Goal: Transaction & Acquisition: Purchase product/service

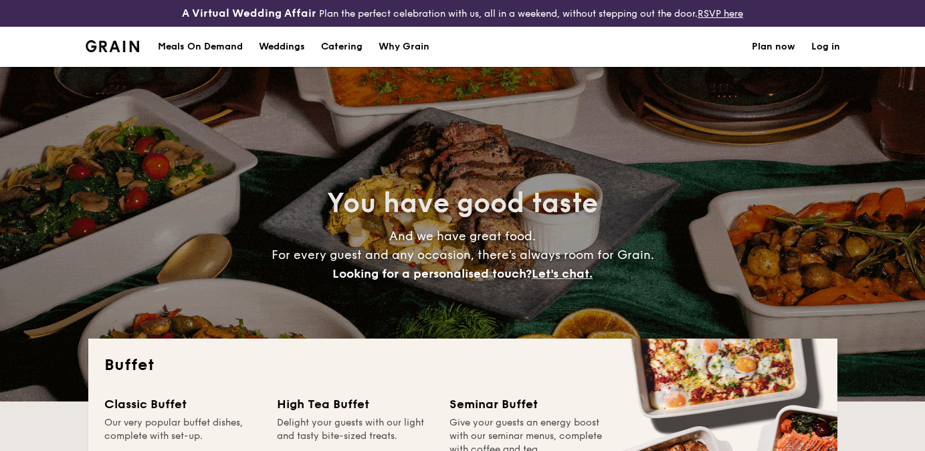
select select
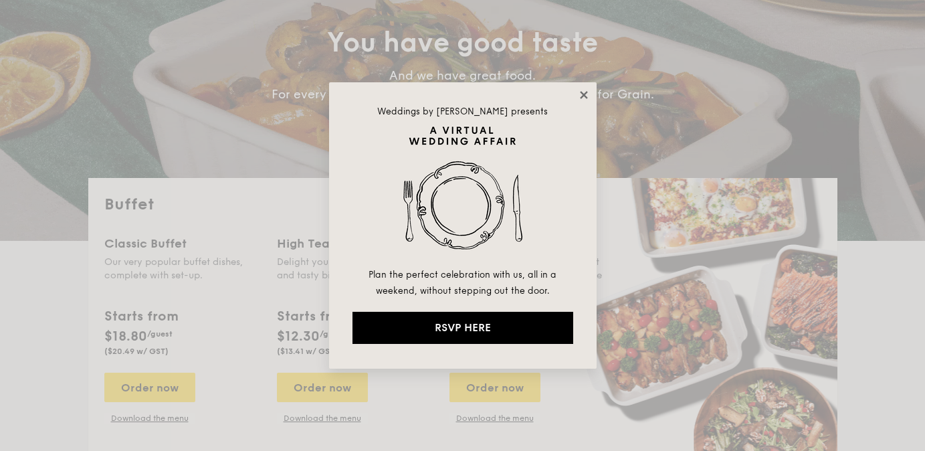
click at [582, 96] on icon at bounding box center [583, 94] width 7 height 7
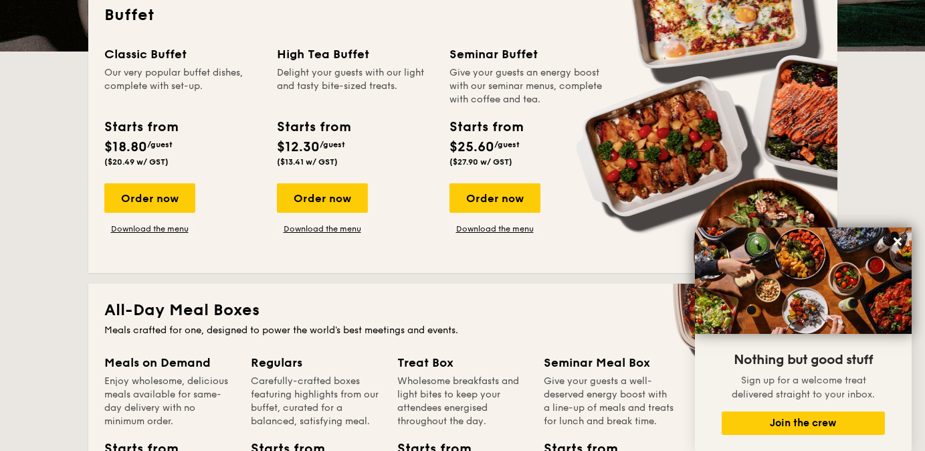
scroll to position [344, 0]
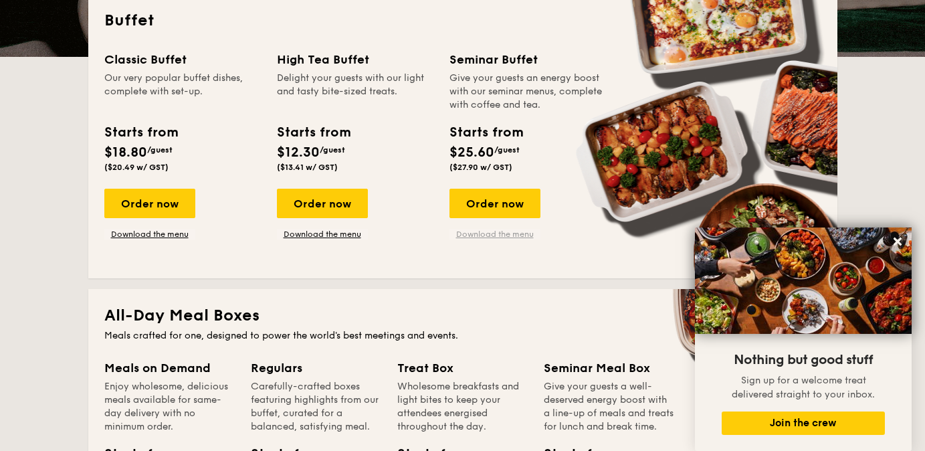
click at [493, 234] on link "Download the menu" at bounding box center [494, 234] width 91 height 11
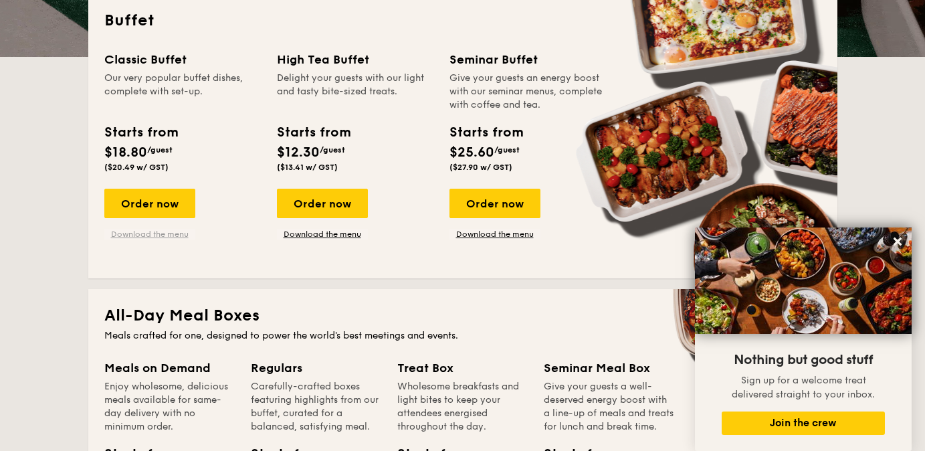
click at [154, 236] on link "Download the menu" at bounding box center [149, 234] width 91 height 11
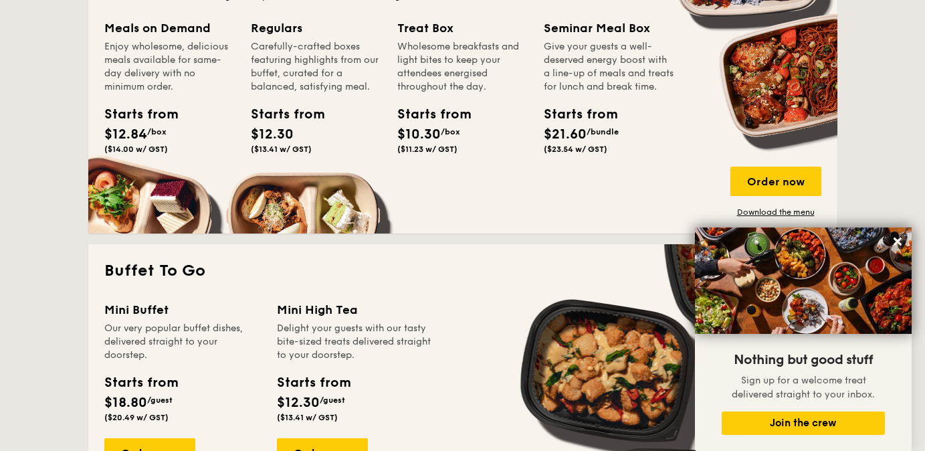
scroll to position [688, 0]
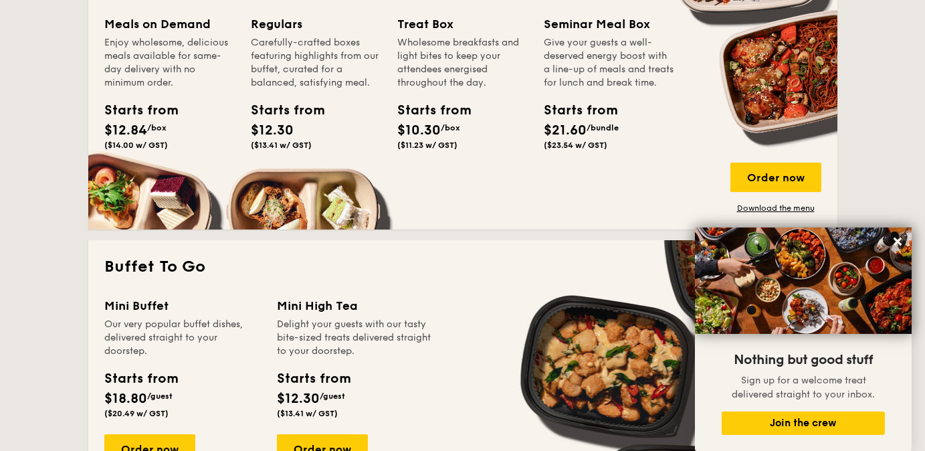
click at [560, 120] on div "Starts from" at bounding box center [574, 110] width 60 height 20
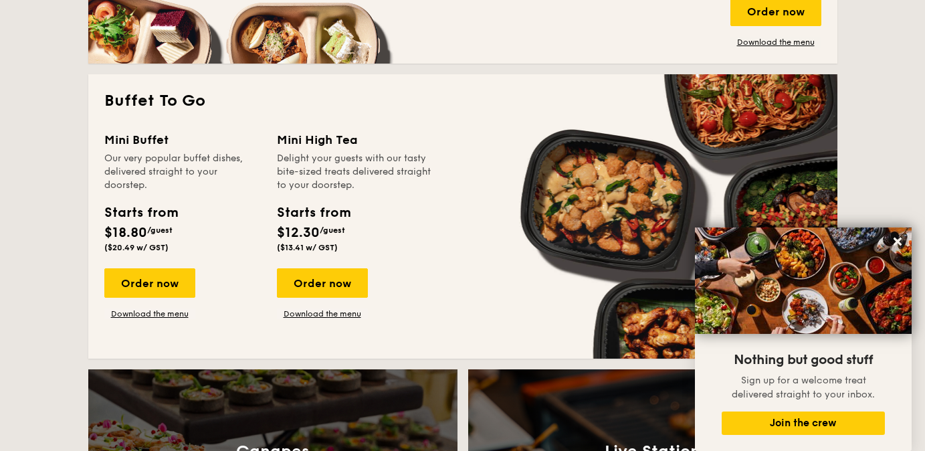
scroll to position [857, 0]
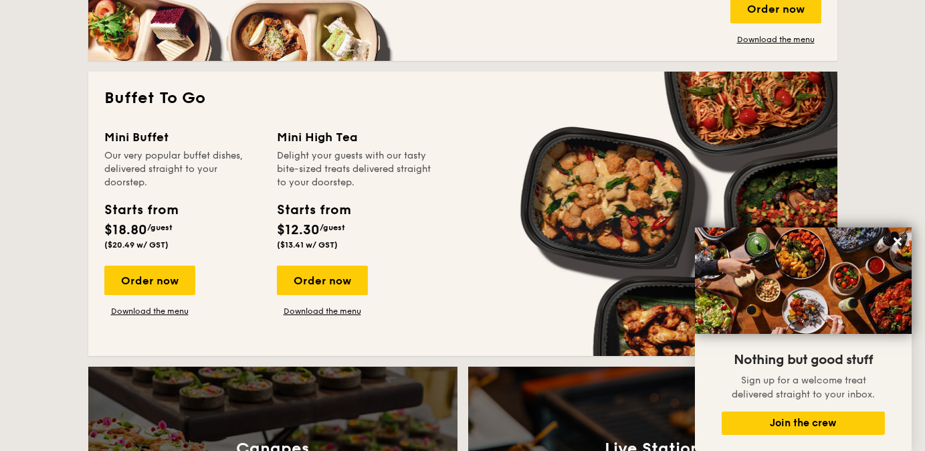
click at [177, 304] on div "Order now Download the menu" at bounding box center [149, 291] width 91 height 51
click at [176, 306] on div "Order now Download the menu" at bounding box center [149, 291] width 91 height 51
click at [173, 311] on link "Download the menu" at bounding box center [149, 311] width 91 height 11
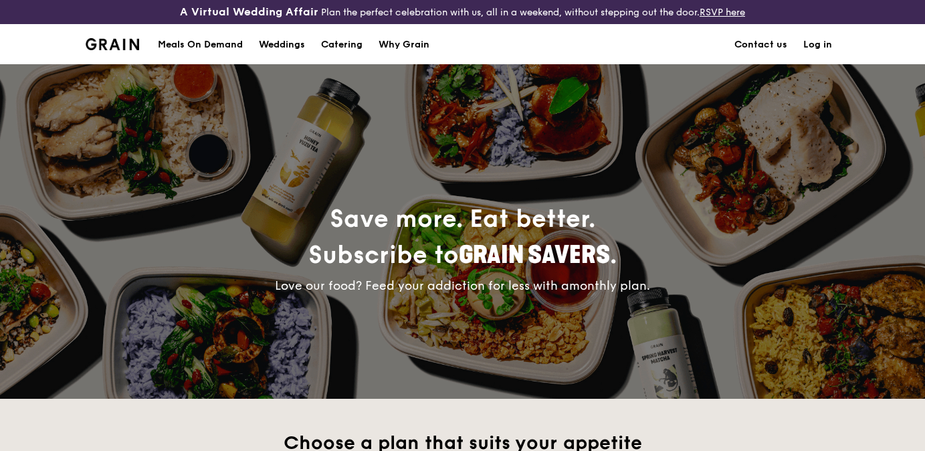
scroll to position [371, 0]
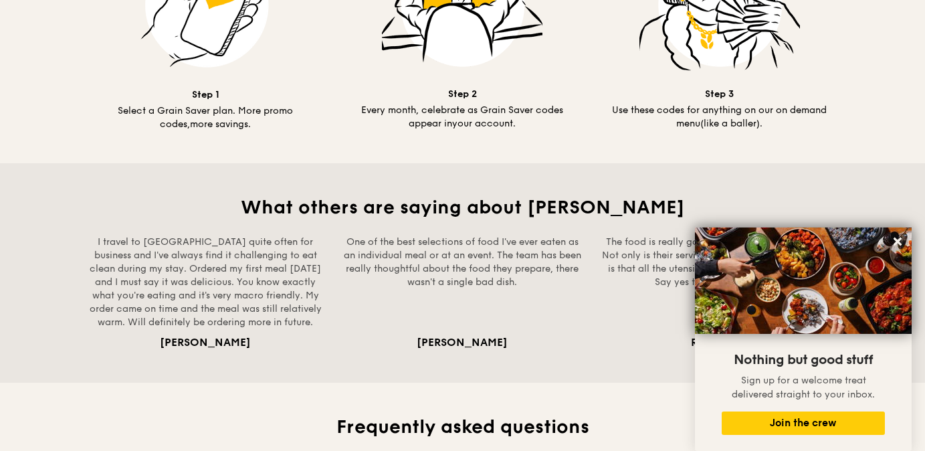
scroll to position [912, 0]
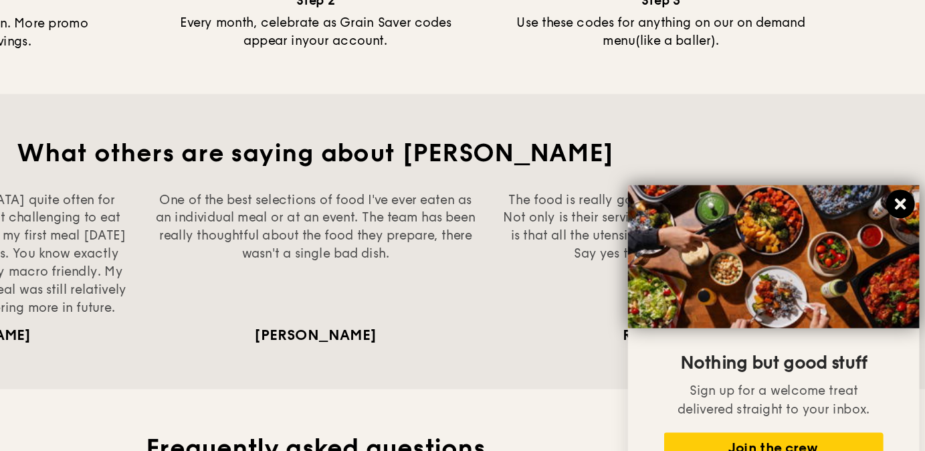
click at [898, 238] on icon at bounding box center [898, 241] width 12 height 12
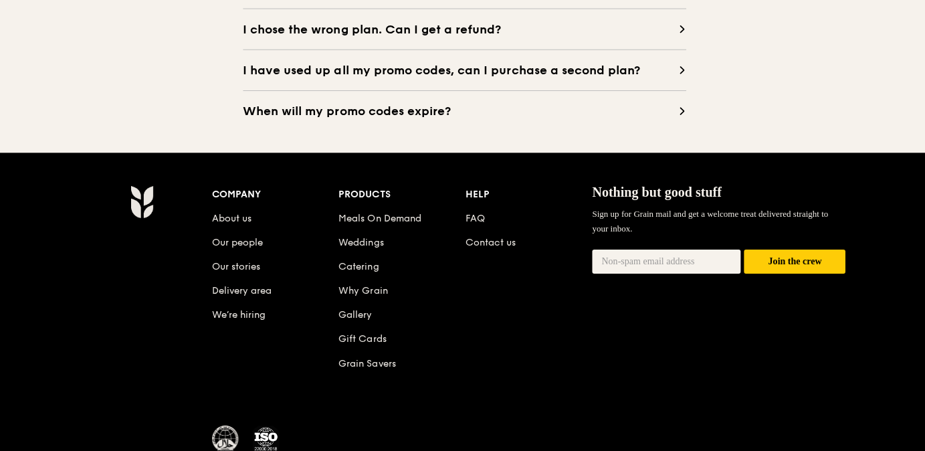
scroll to position [1425, 0]
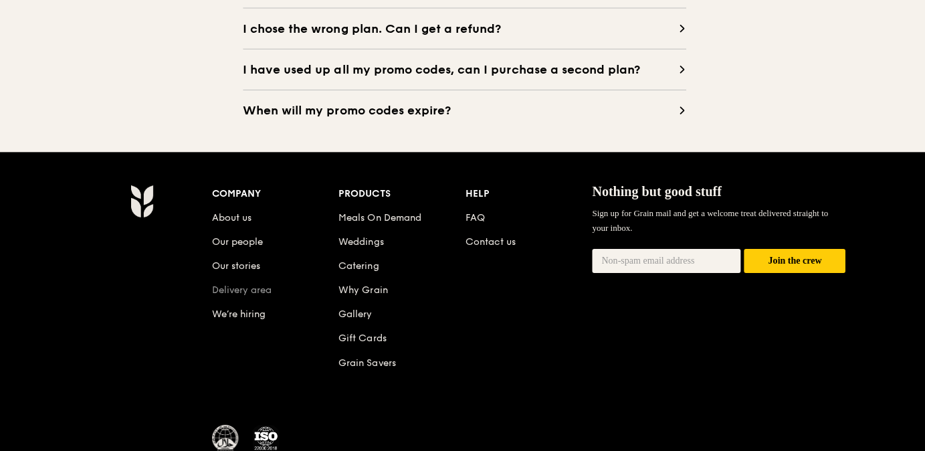
click at [271, 292] on link "Delivery area" at bounding box center [241, 290] width 60 height 11
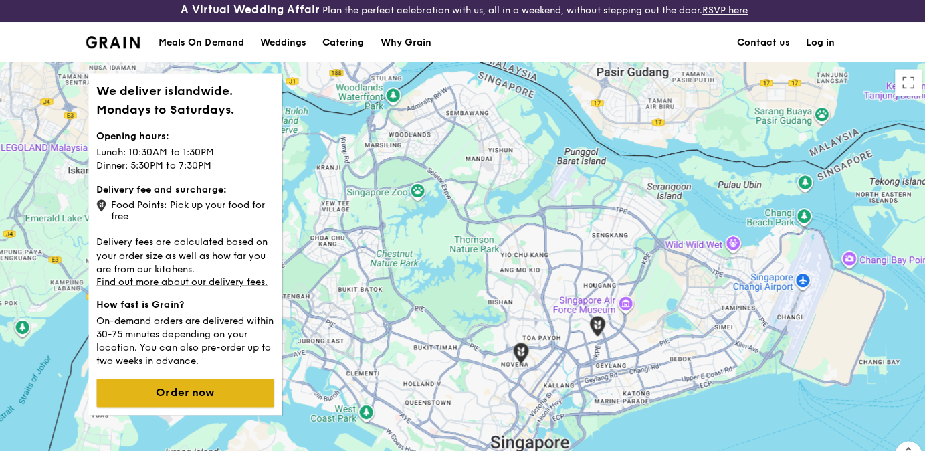
click at [240, 389] on button "Order now" at bounding box center [184, 393] width 177 height 28
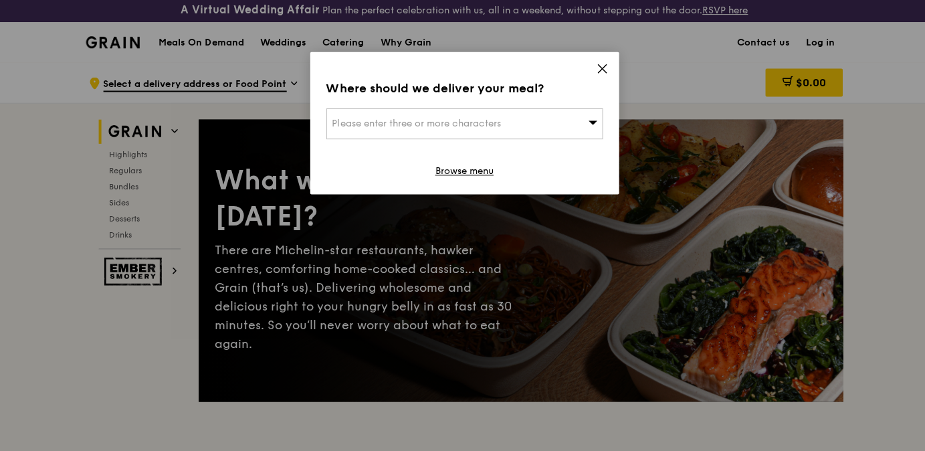
click at [484, 127] on span "Please enter three or more characters" at bounding box center [415, 124] width 169 height 11
type input "098000"
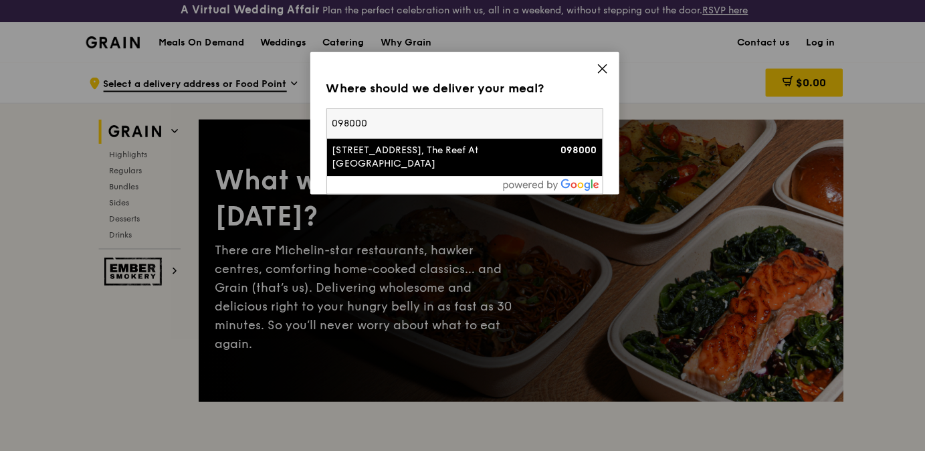
click at [495, 152] on div "20 Harbourfront Avenue, The Reef At King’s Dock" at bounding box center [430, 158] width 198 height 27
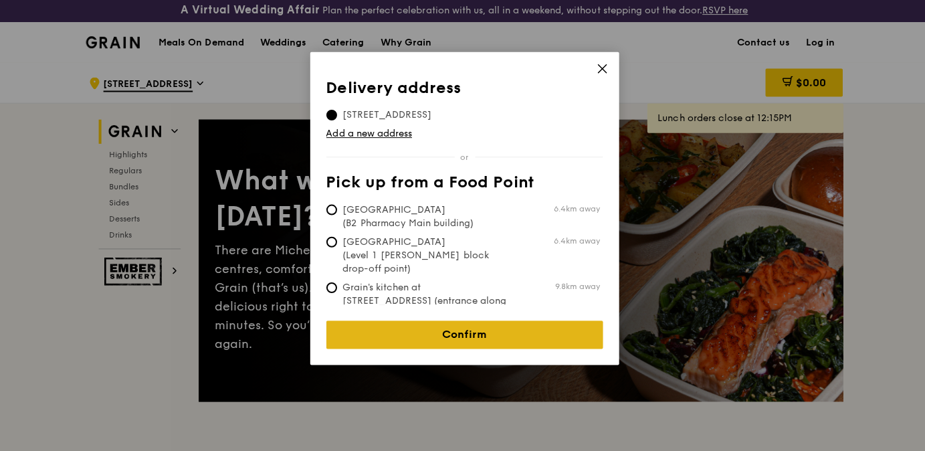
click at [471, 330] on link "Confirm" at bounding box center [463, 335] width 276 height 28
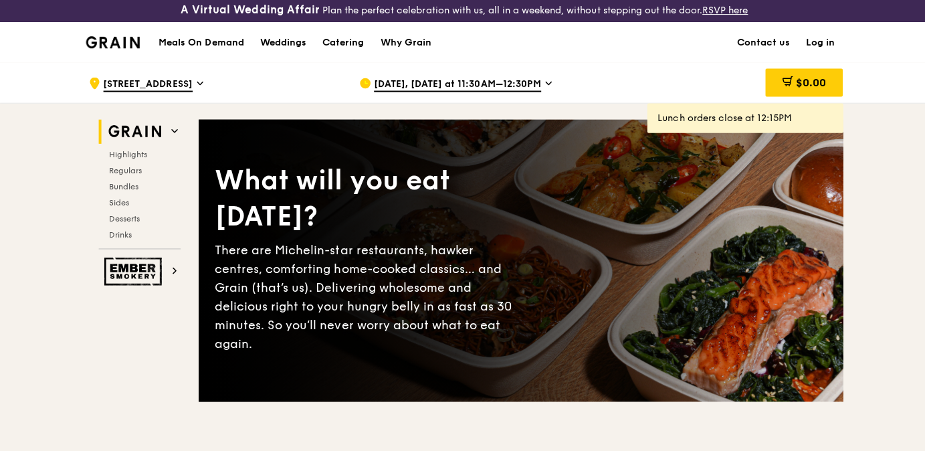
click at [472, 93] on span "Oct 6, Today at 11:30AM–12:30PM" at bounding box center [456, 86] width 167 height 15
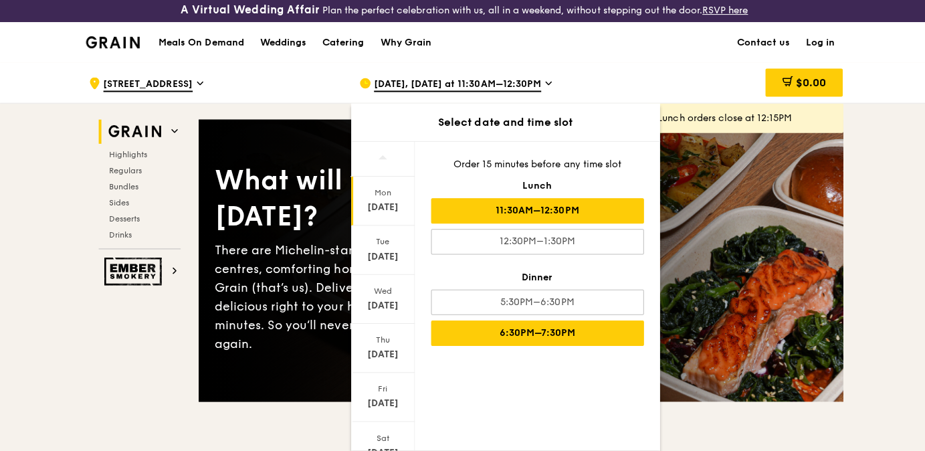
click at [525, 337] on div "6:30PM–7:30PM" at bounding box center [535, 333] width 212 height 25
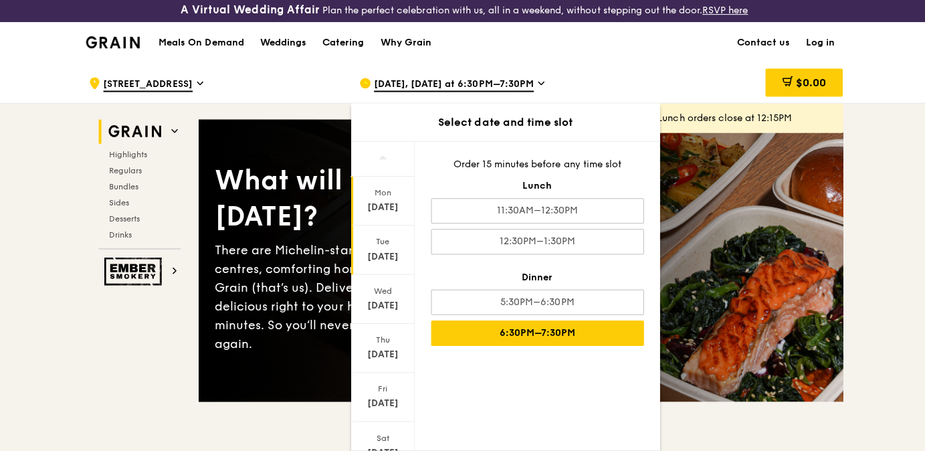
click at [393, 257] on div "Oct 7" at bounding box center [382, 257] width 60 height 13
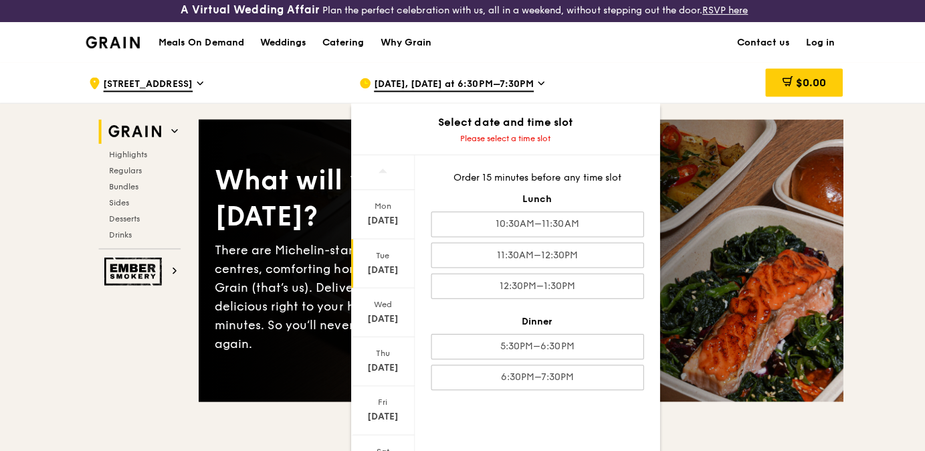
click at [393, 257] on div "Tue" at bounding box center [382, 256] width 60 height 11
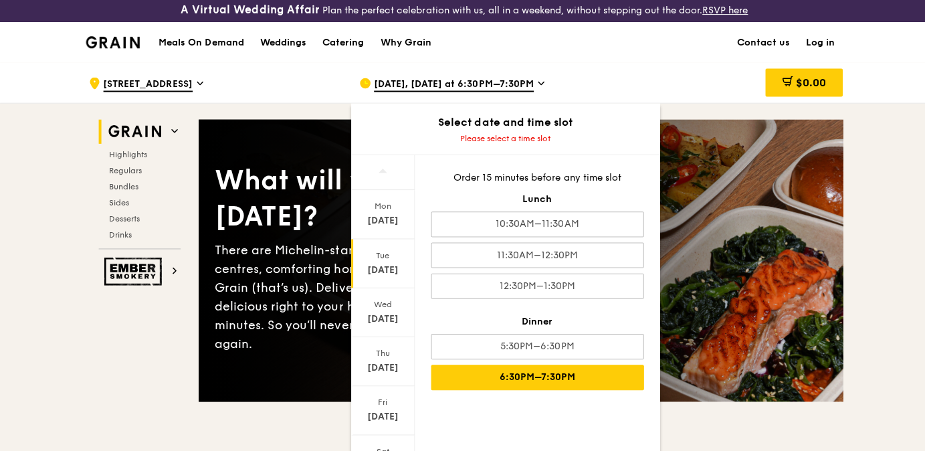
click at [504, 373] on div "6:30PM–7:30PM" at bounding box center [535, 377] width 212 height 25
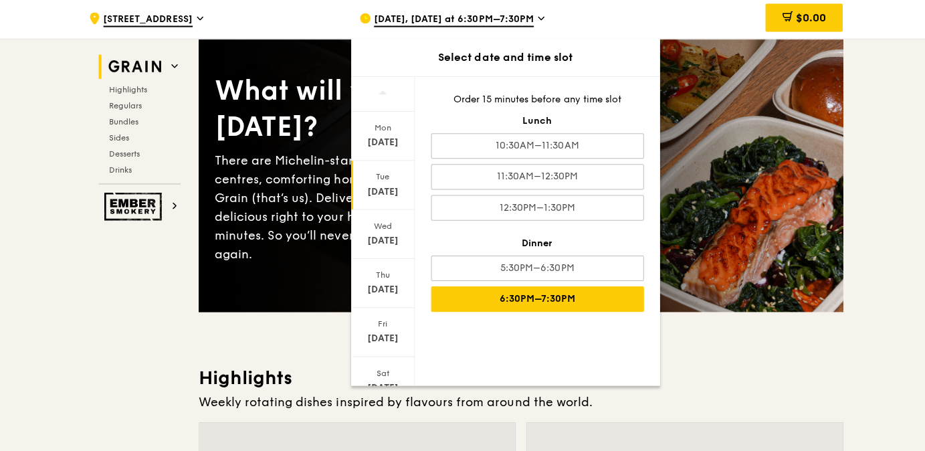
scroll to position [96, 0]
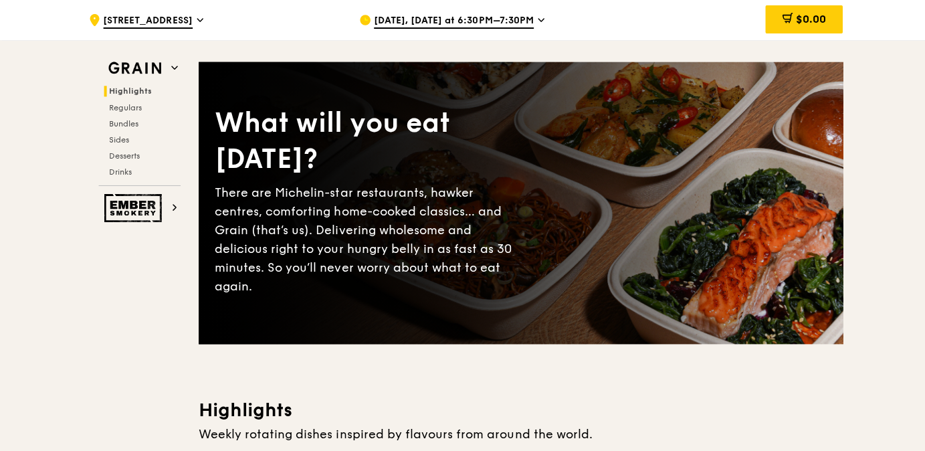
scroll to position [38, 0]
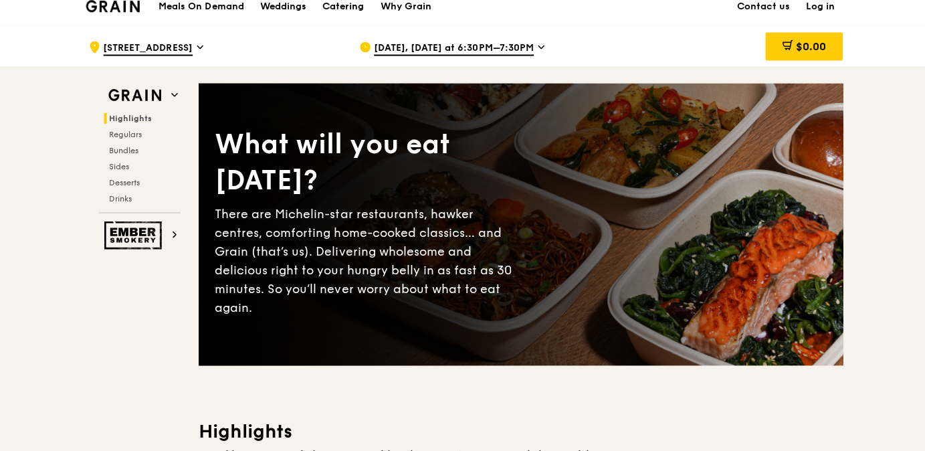
click at [517, 51] on span "Oct 7, Tomorrow at 6:30PM–7:30PM" at bounding box center [452, 48] width 159 height 15
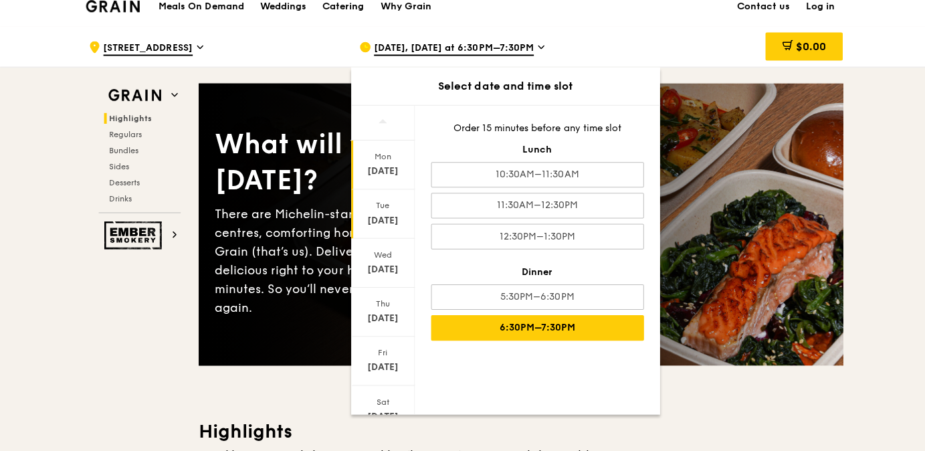
click at [395, 165] on div "Oct 6" at bounding box center [382, 170] width 60 height 13
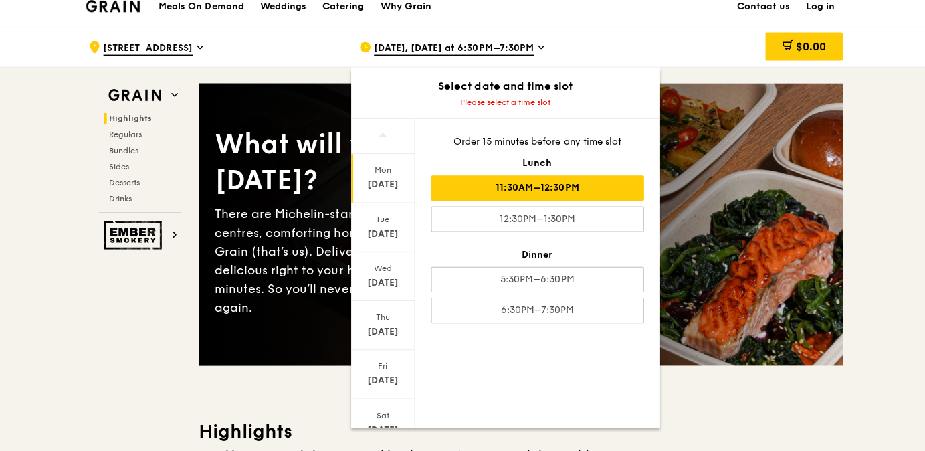
click at [473, 183] on div "11:30AM–12:30PM" at bounding box center [535, 187] width 212 height 25
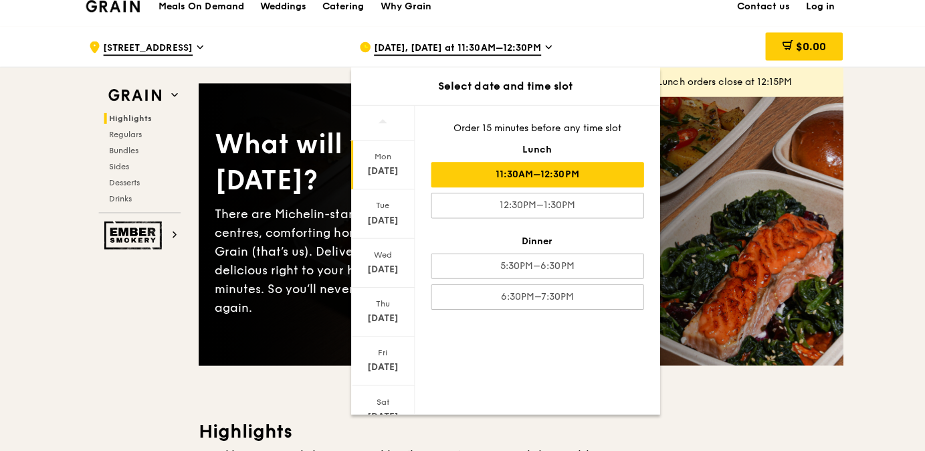
click at [744, 421] on h3 "Highlights" at bounding box center [519, 429] width 642 height 24
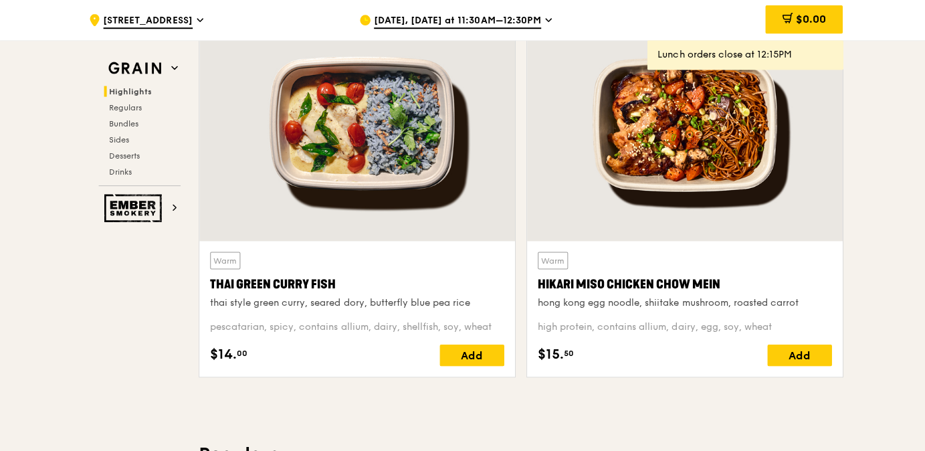
scroll to position [494, 0]
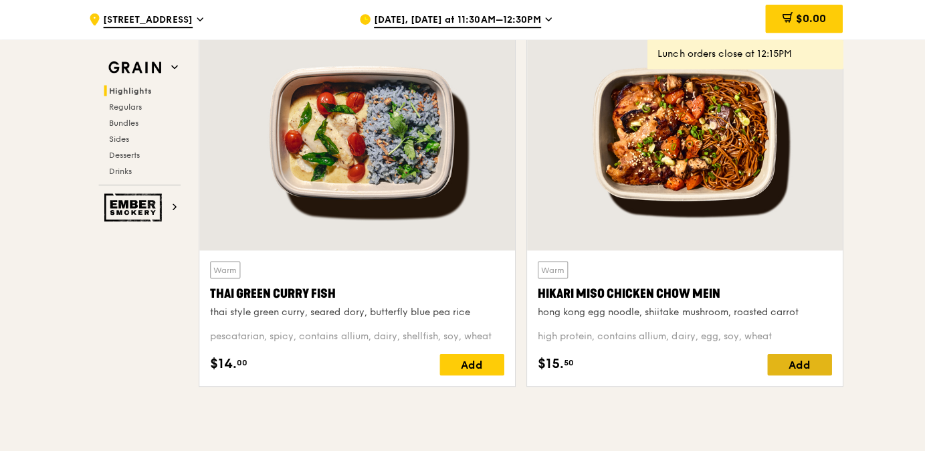
click at [795, 359] on div "Add" at bounding box center [796, 363] width 64 height 21
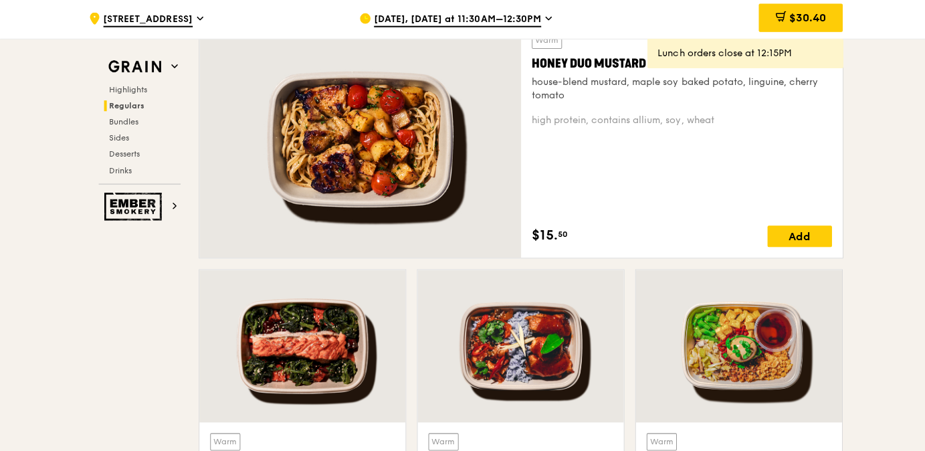
scroll to position [979, 0]
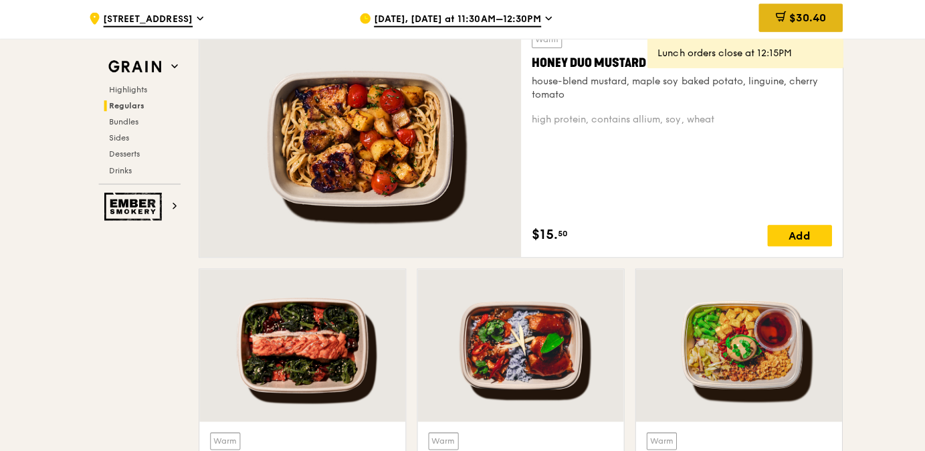
click at [814, 17] on span "$30.40" at bounding box center [804, 19] width 37 height 13
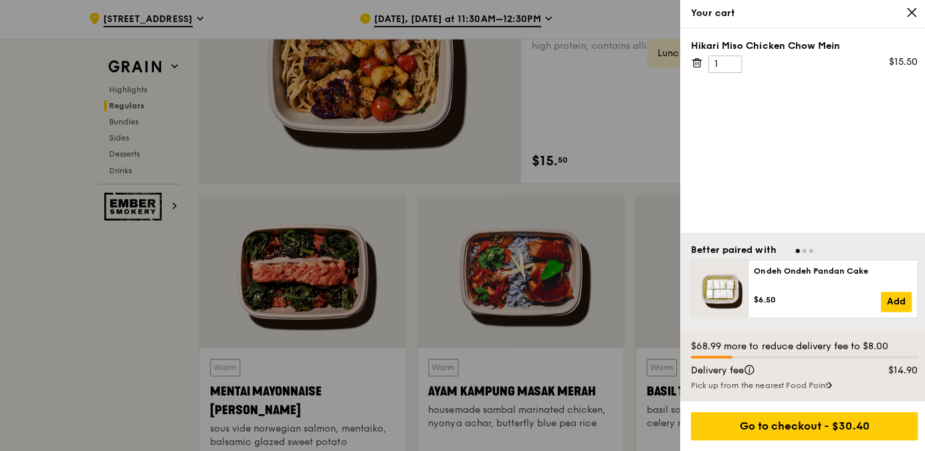
scroll to position [1053, 0]
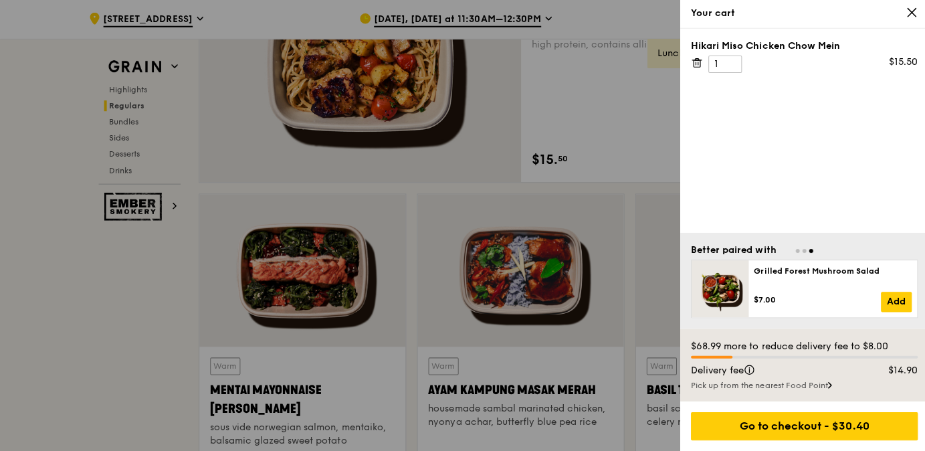
click at [907, 17] on icon at bounding box center [908, 14] width 12 height 12
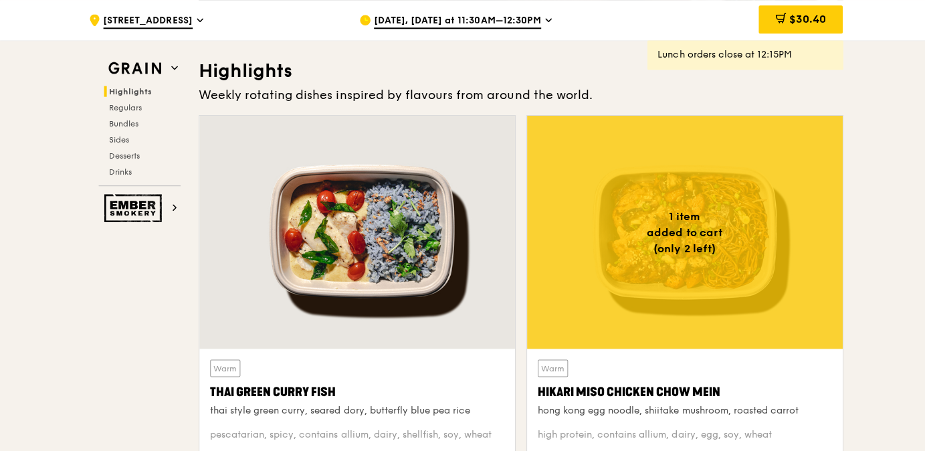
scroll to position [0, 0]
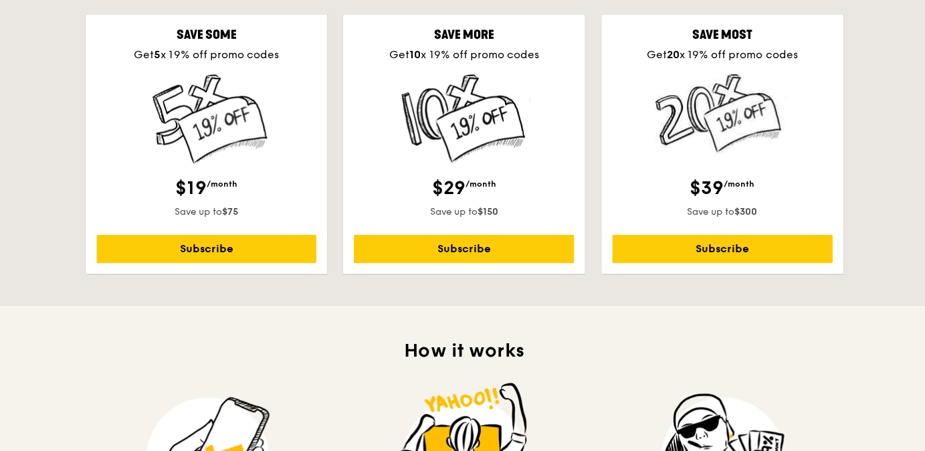
scroll to position [455, 0]
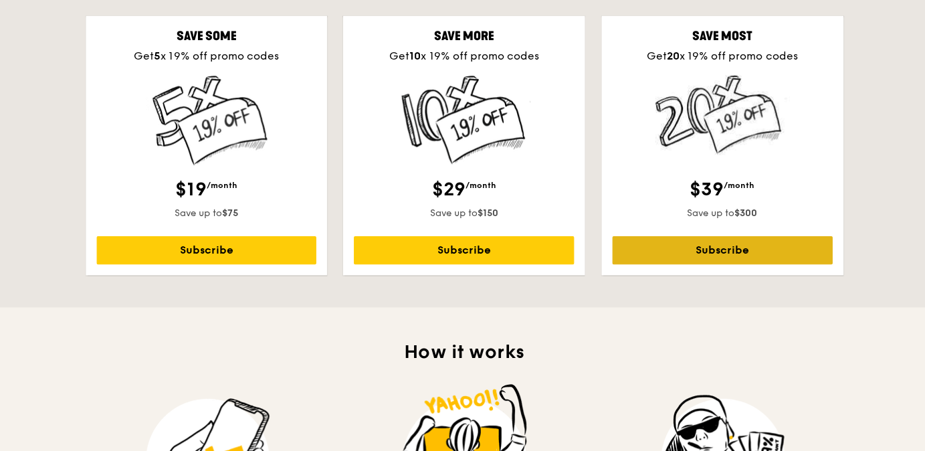
click at [746, 250] on link "Subscribe" at bounding box center [719, 249] width 219 height 28
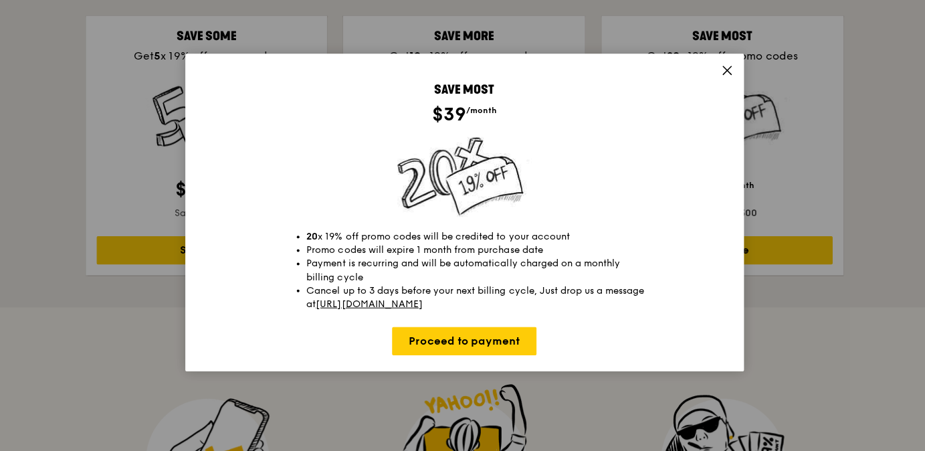
click at [720, 71] on icon at bounding box center [724, 70] width 12 height 12
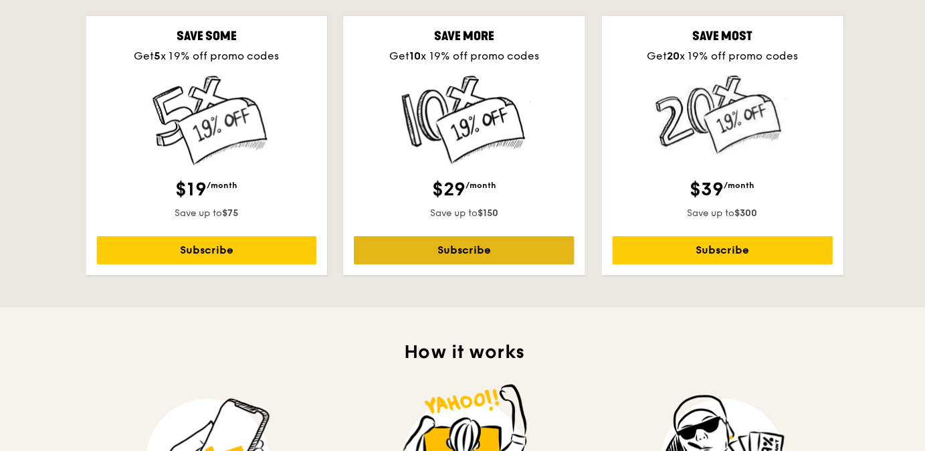
click at [509, 253] on link "Subscribe" at bounding box center [461, 249] width 219 height 28
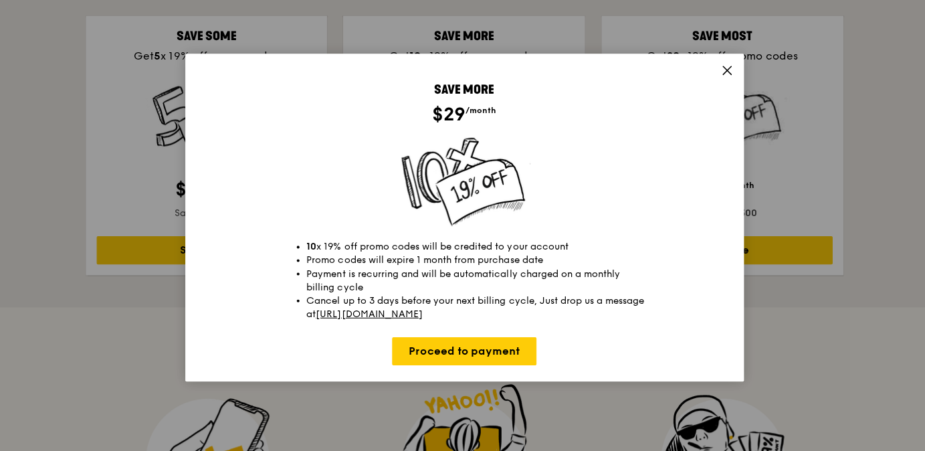
click at [724, 76] on icon at bounding box center [724, 70] width 12 height 12
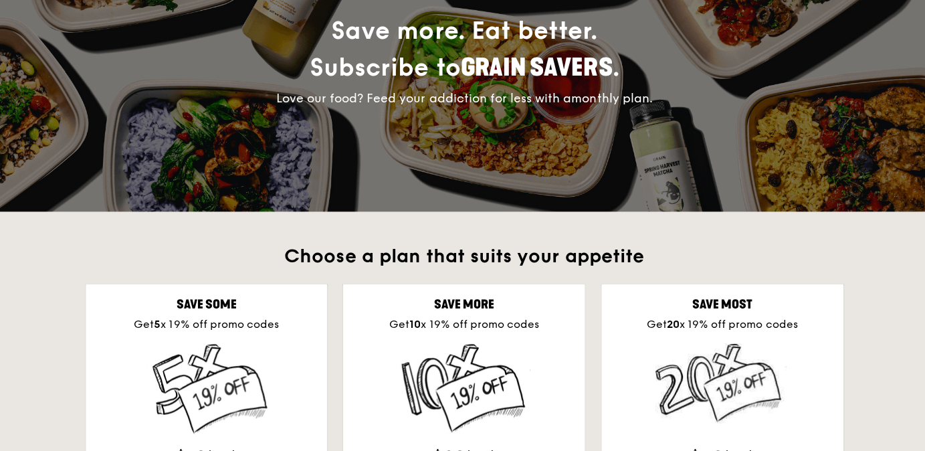
scroll to position [0, 0]
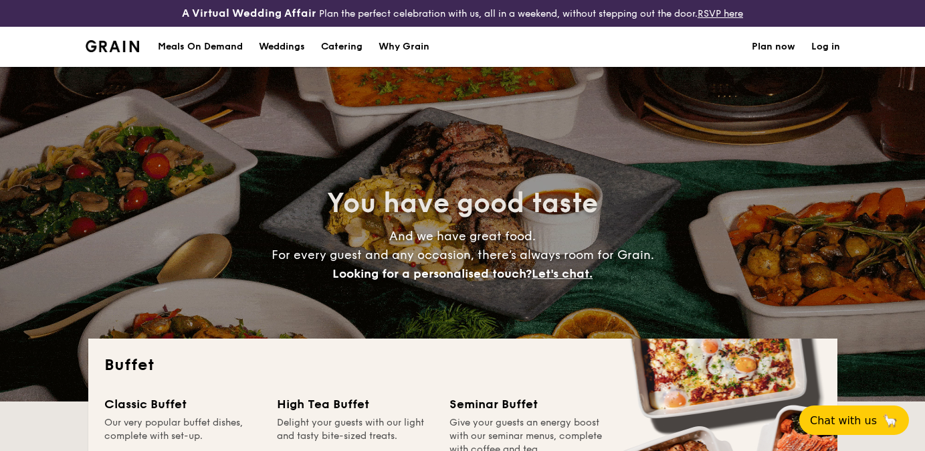
select select
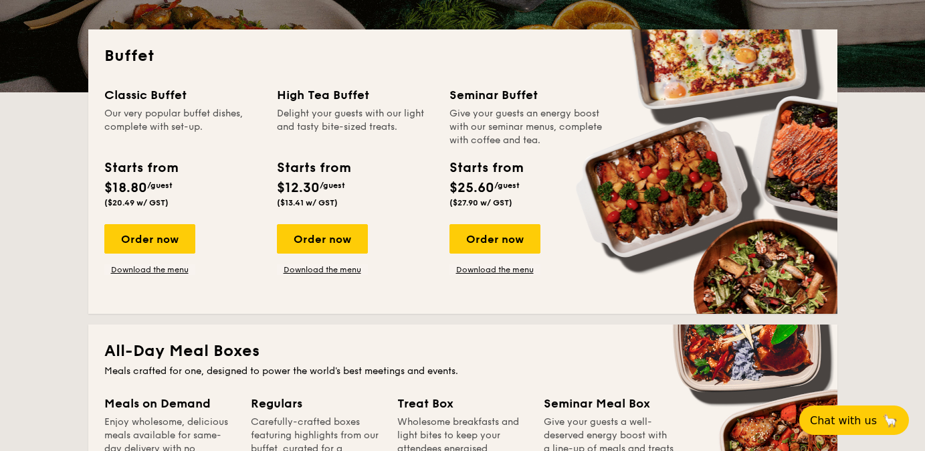
scroll to position [314, 0]
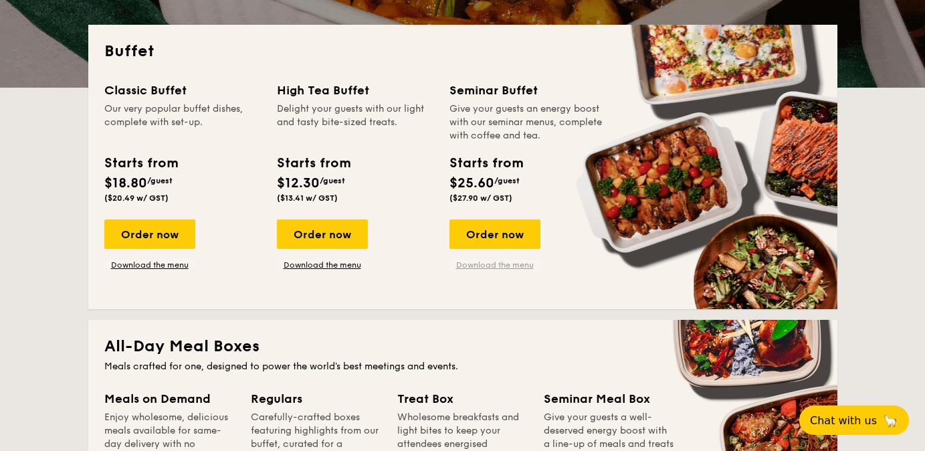
click at [500, 266] on link "Download the menu" at bounding box center [494, 265] width 91 height 11
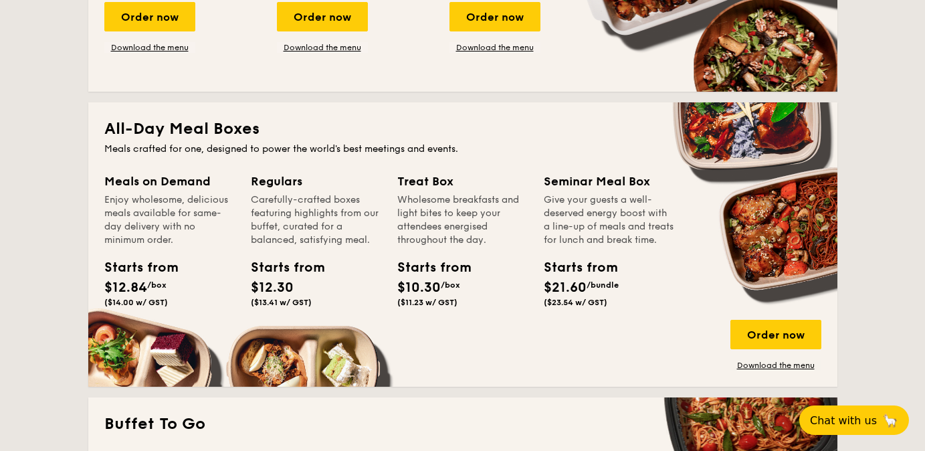
scroll to position [556, 0]
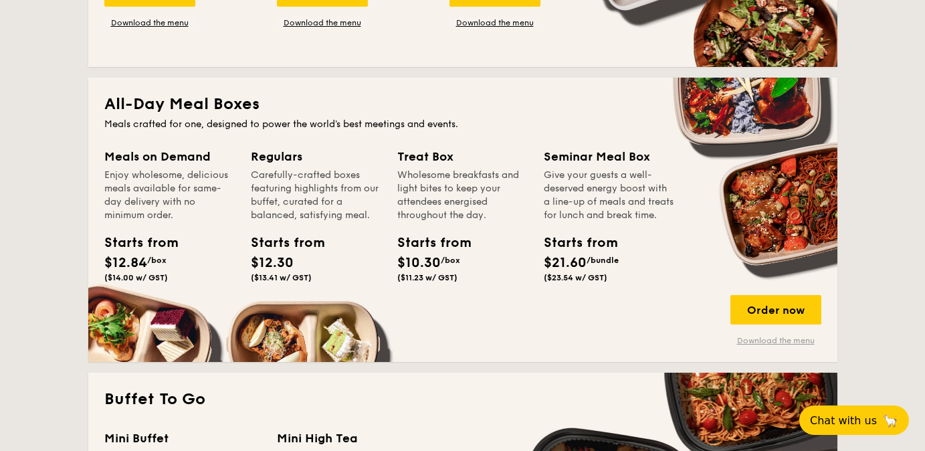
click at [787, 342] on link "Download the menu" at bounding box center [775, 340] width 91 height 11
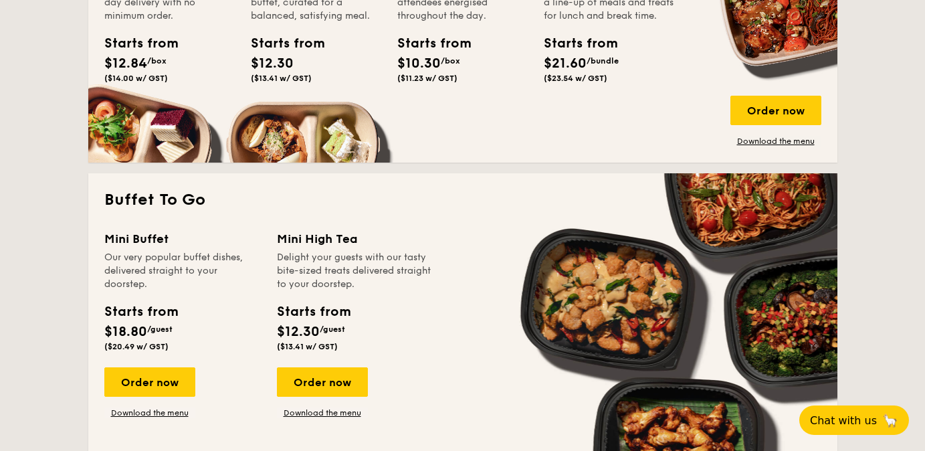
scroll to position [756, 0]
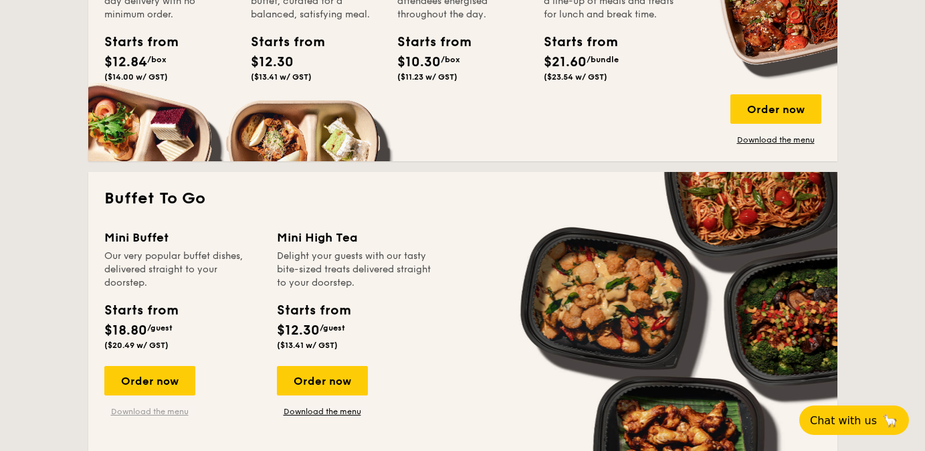
click at [161, 411] on link "Download the menu" at bounding box center [149, 411] width 91 height 11
